Goal: Information Seeking & Learning: Learn about a topic

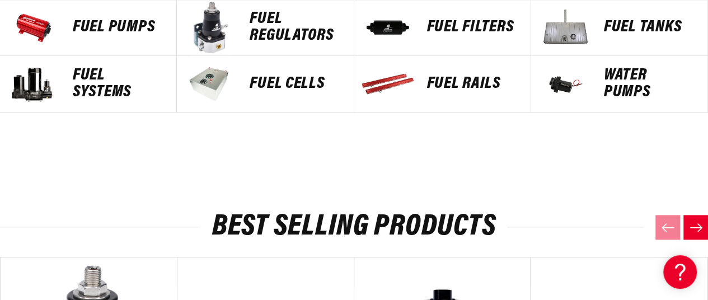
scroll to position [0, 607]
click at [648, 29] on p "Fuel Tanks" at bounding box center [650, 27] width 92 height 17
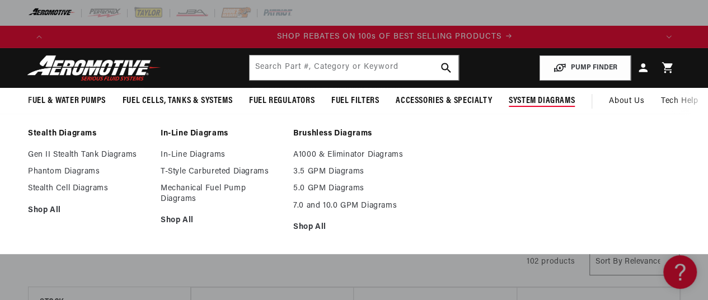
scroll to position [0, 607]
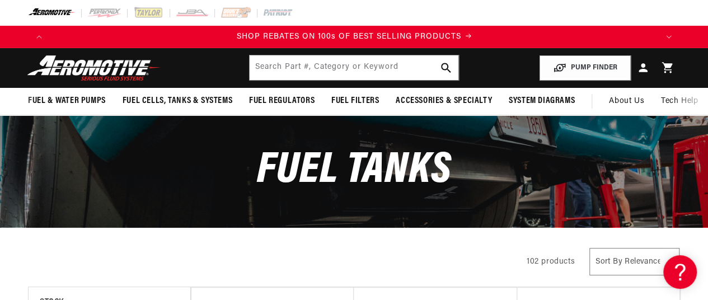
click at [60, 67] on img at bounding box center [94, 68] width 140 height 26
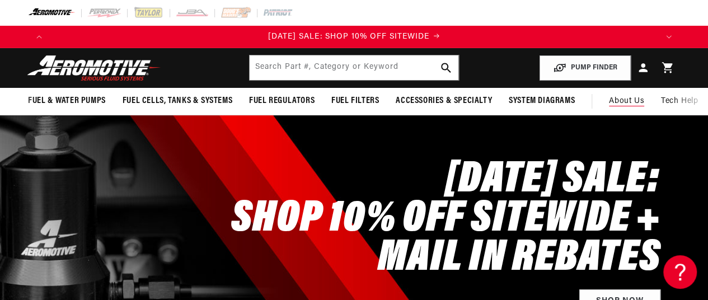
click at [616, 100] on span "About Us" at bounding box center [626, 101] width 35 height 8
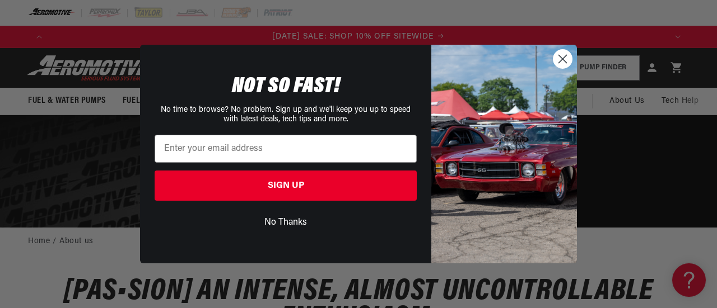
click at [295, 218] on button "No Thanks" at bounding box center [286, 222] width 262 height 21
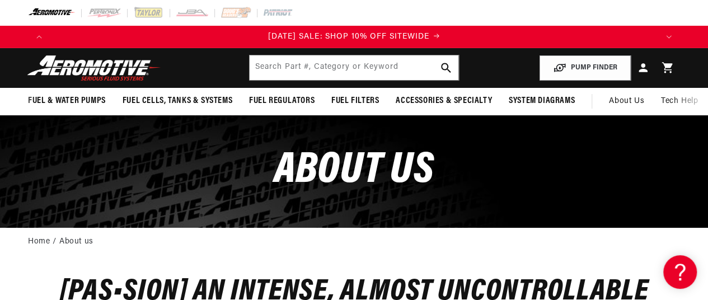
click at [85, 69] on img at bounding box center [94, 68] width 140 height 26
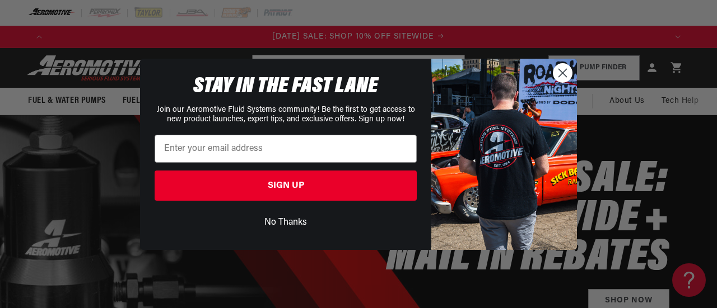
click at [292, 222] on button "No Thanks" at bounding box center [286, 222] width 262 height 21
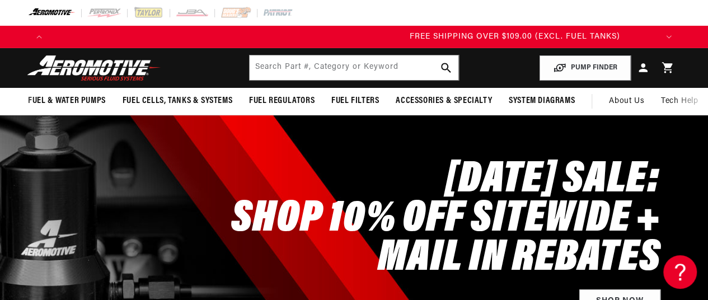
scroll to position [0, 1214]
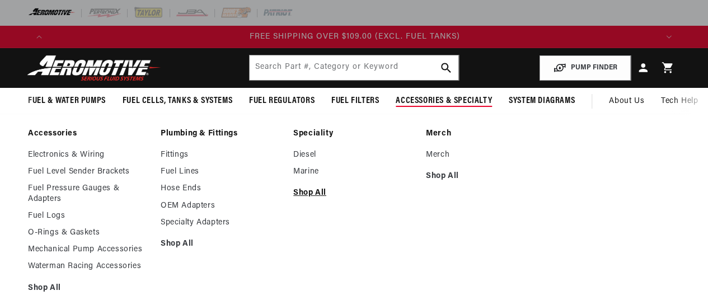
click at [308, 193] on link "Shop All" at bounding box center [353, 193] width 121 height 10
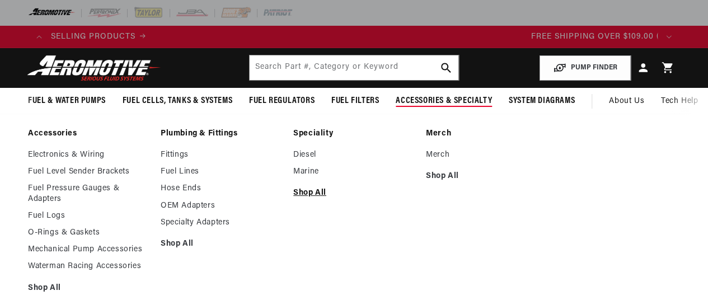
scroll to position [0, 282]
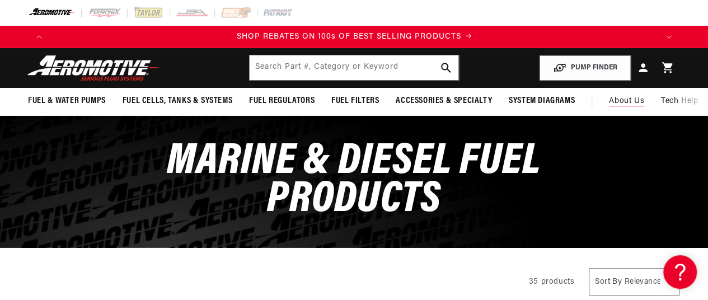
click at [629, 101] on span "About Us" at bounding box center [626, 101] width 35 height 8
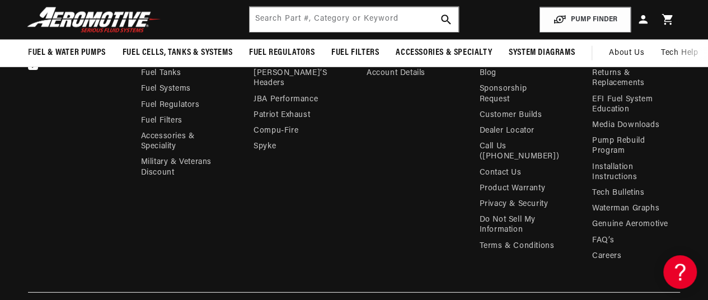
scroll to position [1403, 0]
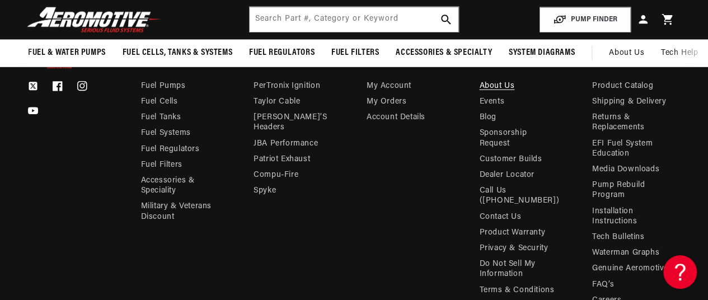
drag, startPoint x: 278, startPoint y: 247, endPoint x: 432, endPoint y: 263, distance: 155.3
drag, startPoint x: 432, startPoint y: 263, endPoint x: 354, endPoint y: 237, distance: 82.3
click at [352, 241] on div "Twitter Facebook Instagram YouTube Shop Fuel Pumps Fuel Cells Fuel Tanks" at bounding box center [354, 183] width 652 height 250
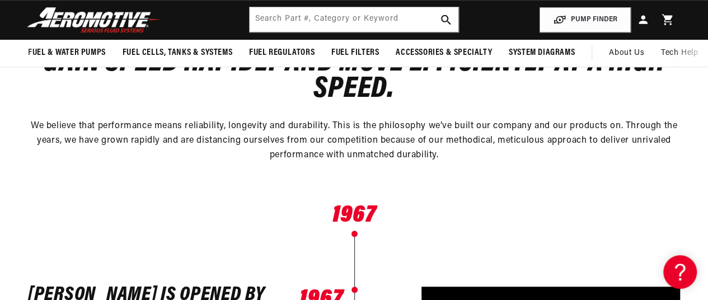
scroll to position [0, 0]
